Goal: Task Accomplishment & Management: Use online tool/utility

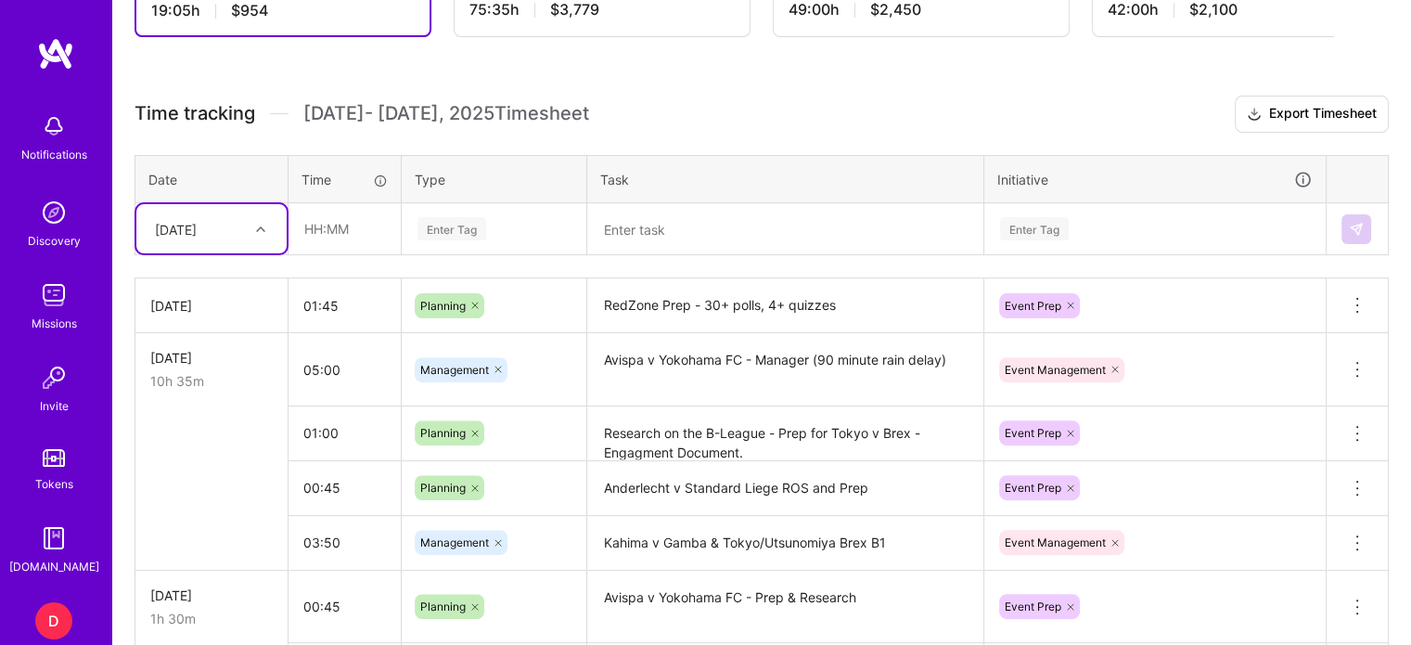
scroll to position [534, 0]
click at [313, 225] on input "text" at bounding box center [345, 228] width 110 height 49
type input "01:00"
click at [444, 223] on div "Enter Tag" at bounding box center [452, 228] width 69 height 29
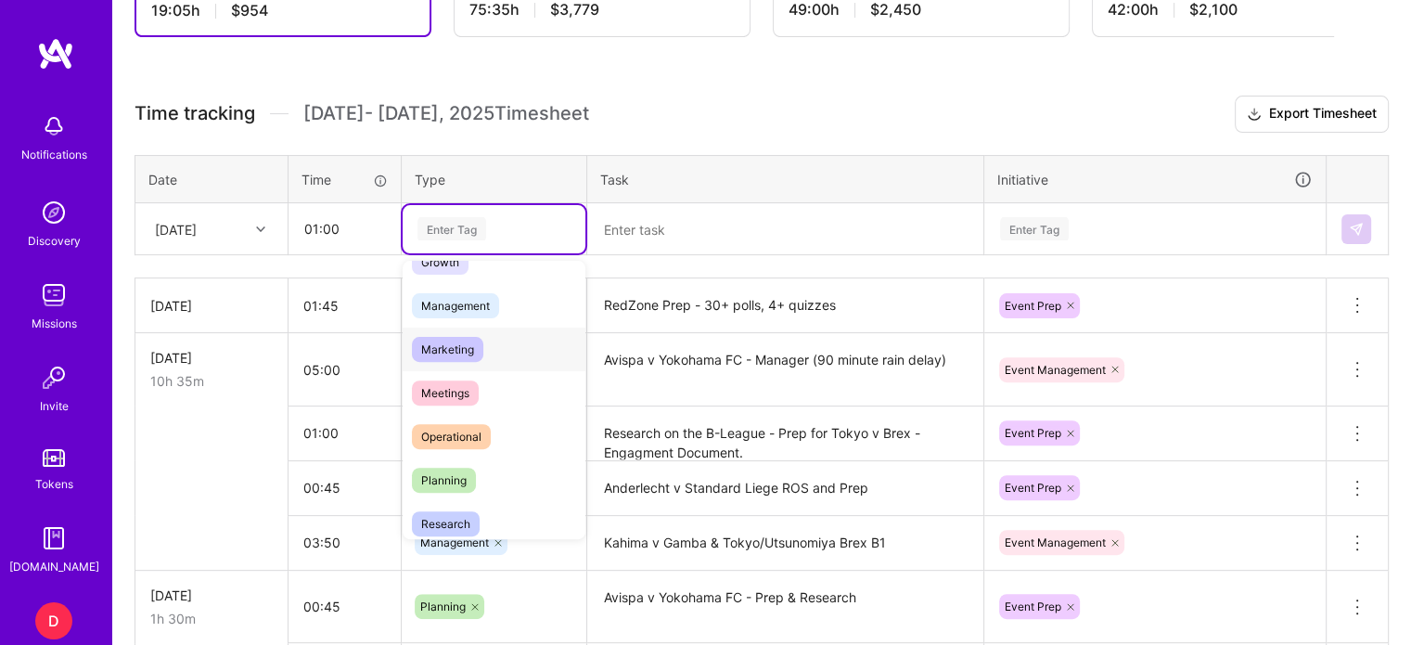
scroll to position [203, 0]
click at [446, 475] on span "Planning" at bounding box center [444, 479] width 64 height 25
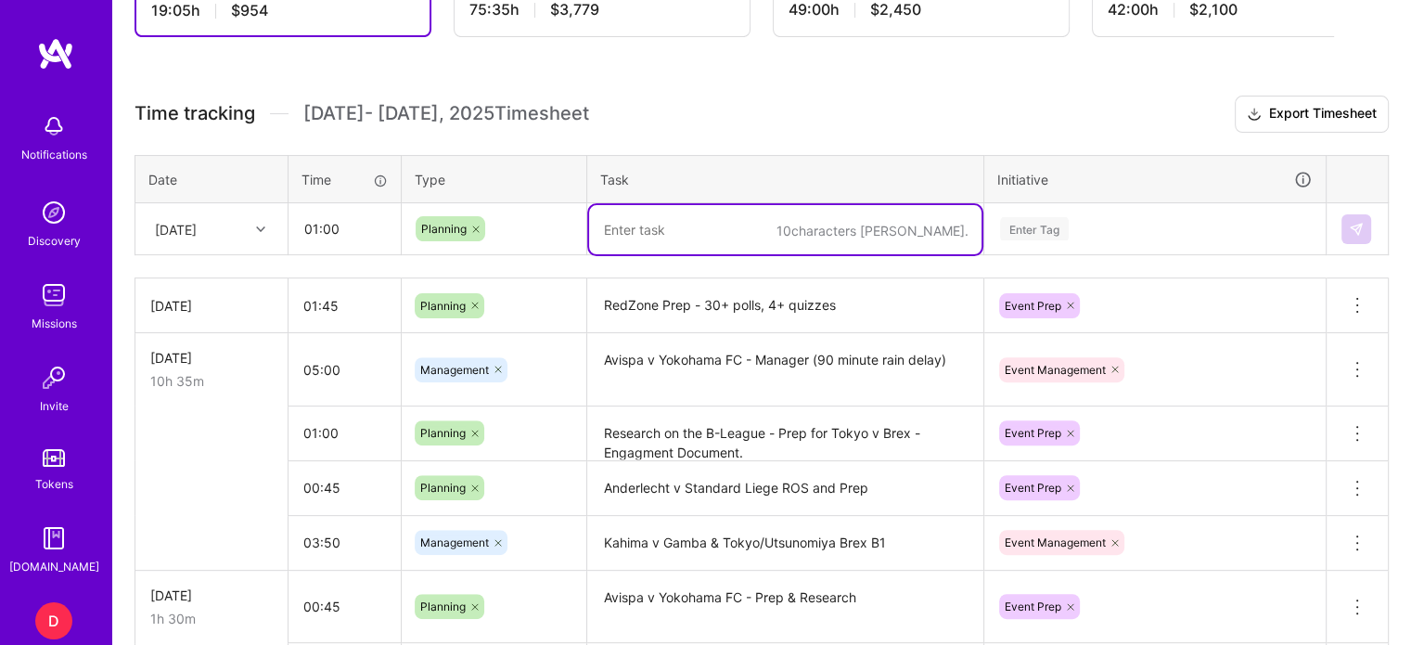
click at [637, 229] on textarea at bounding box center [785, 229] width 393 height 49
type textarea "Jets v Cowboys ROS for Reut/Israel Market"
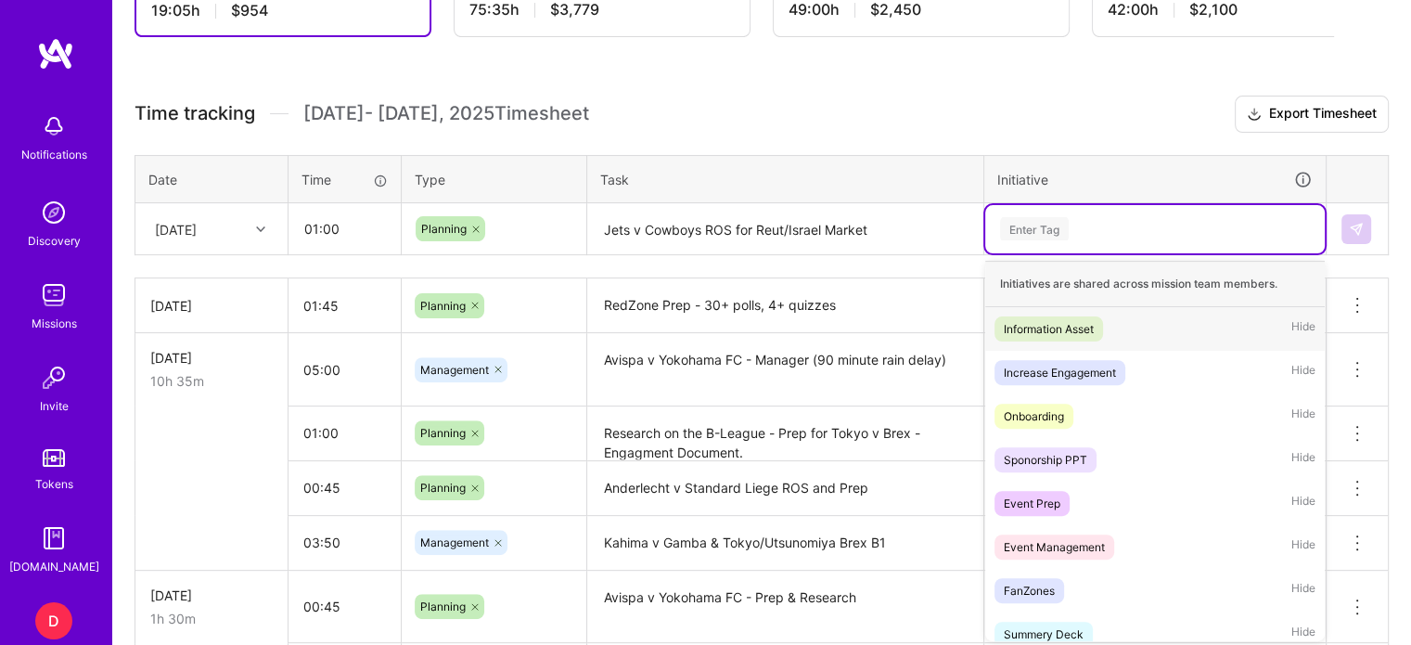
click at [1028, 221] on div "Enter Tag" at bounding box center [1034, 228] width 69 height 29
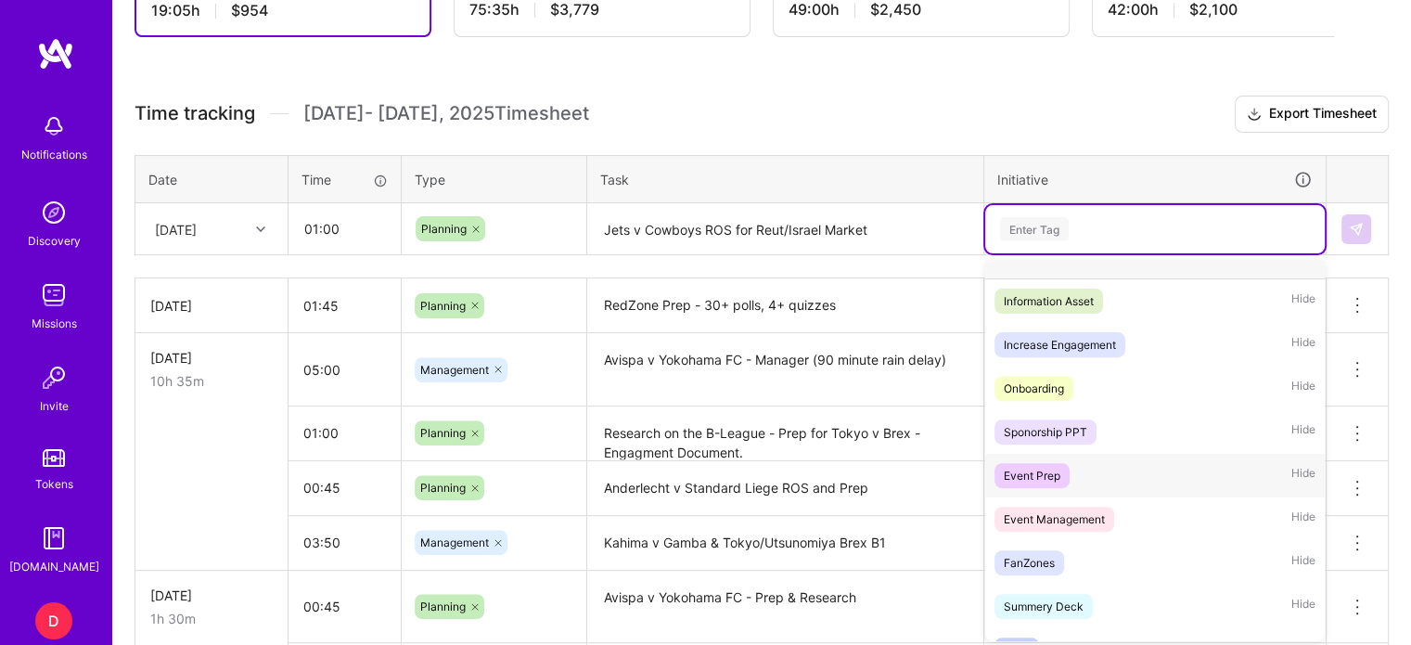
click at [1049, 466] on div "Event Prep" at bounding box center [1032, 475] width 57 height 19
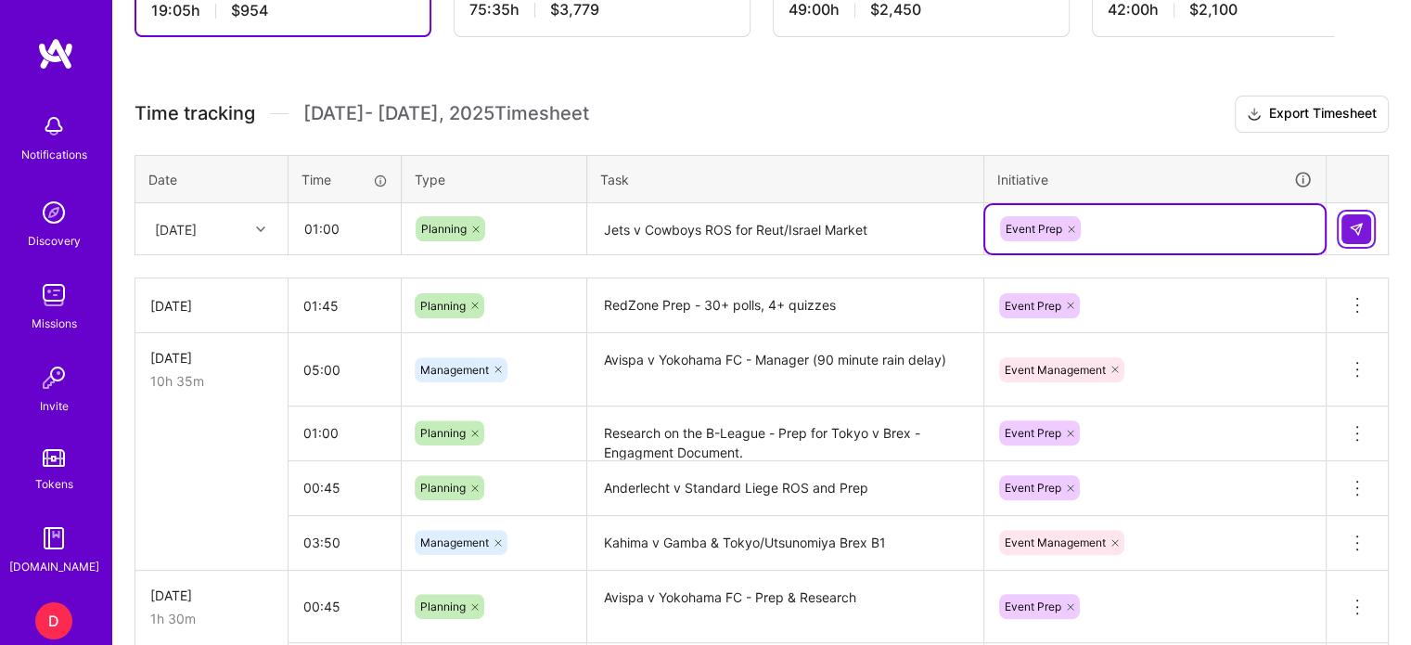
click at [1349, 223] on img at bounding box center [1356, 229] width 15 height 15
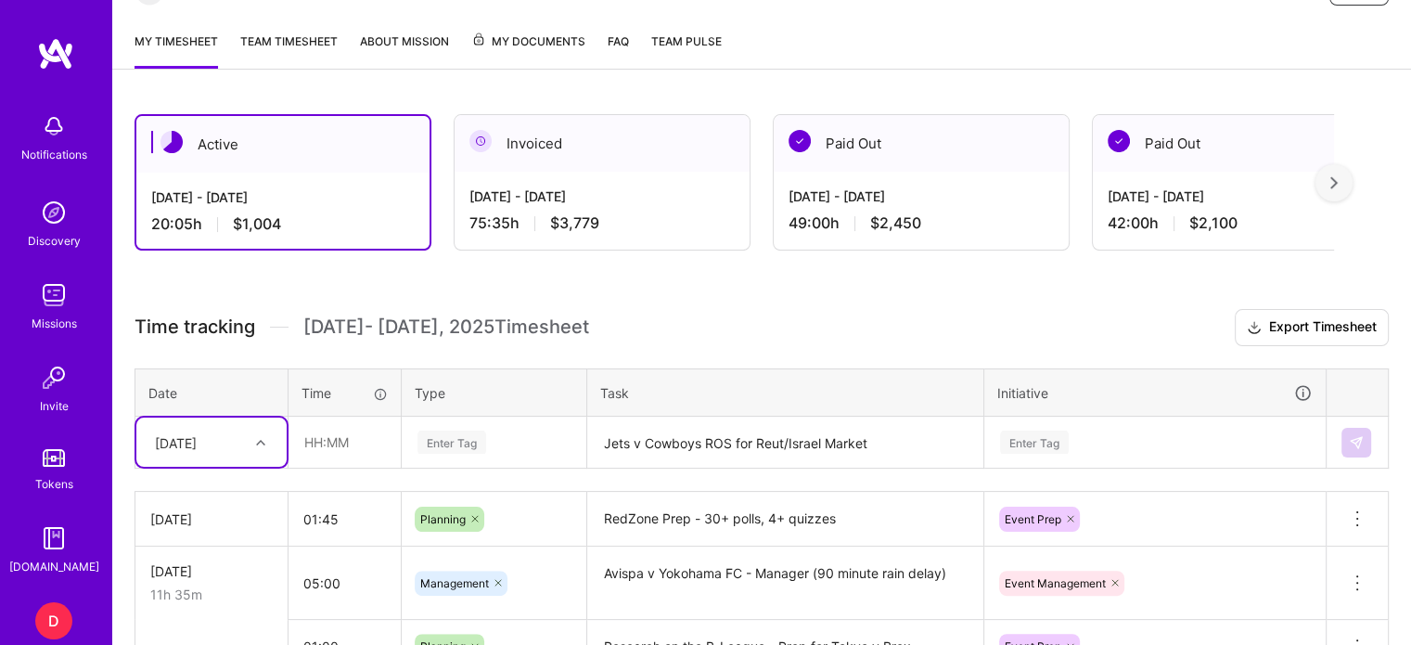
scroll to position [320, 0]
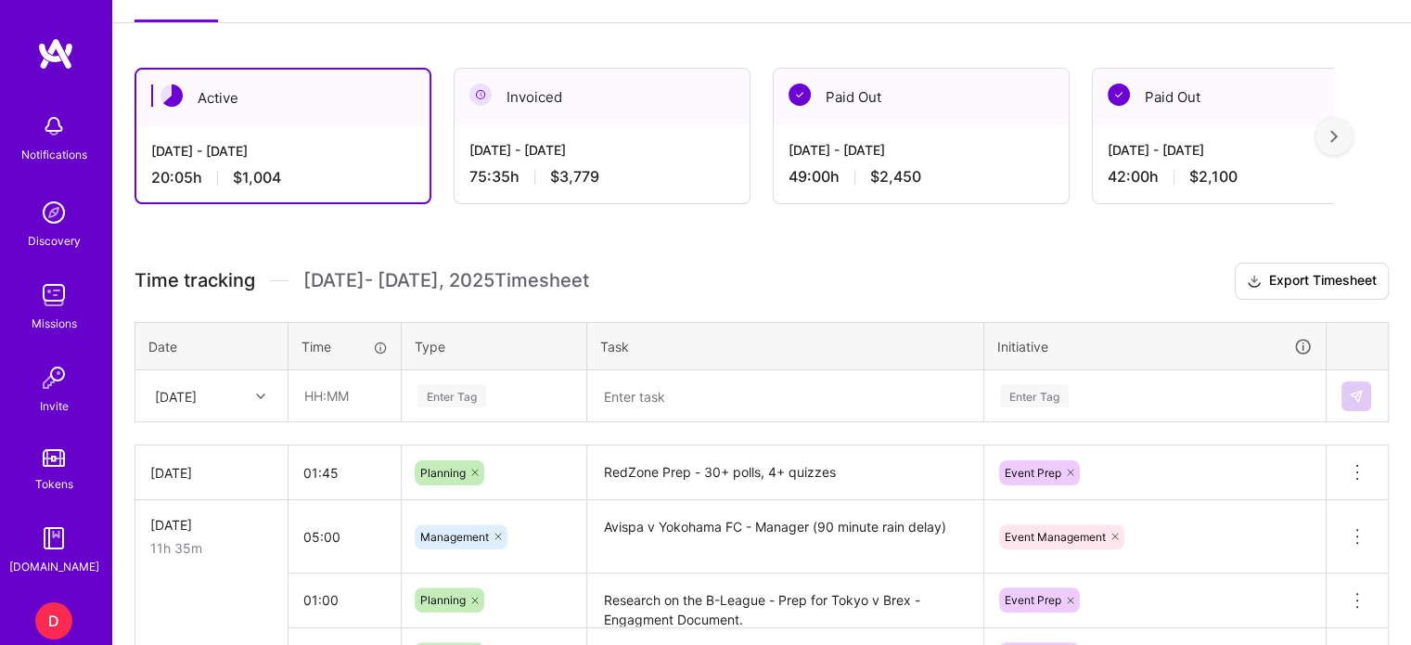
scroll to position [372, 0]
